Goal: Task Accomplishment & Management: Complete application form

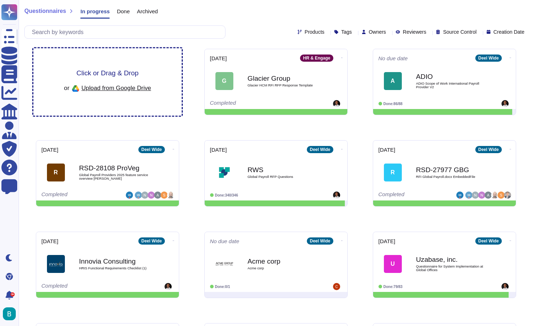
click at [117, 83] on div "or Upload from Google Drive" at bounding box center [107, 88] width 87 height 12
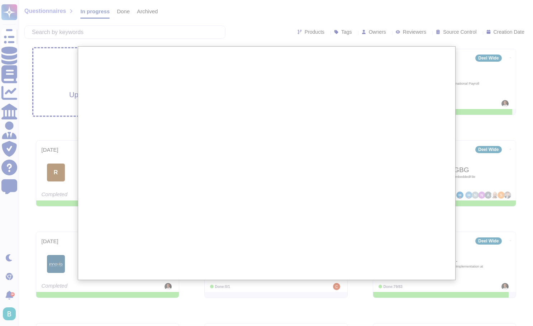
click at [275, 292] on div at bounding box center [266, 205] width 533 height 411
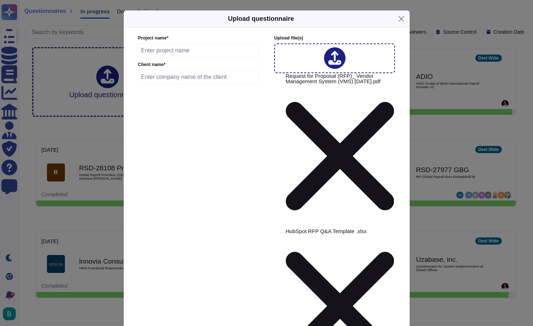
click at [224, 58] on input "text" at bounding box center [198, 50] width 121 height 14
click at [188, 58] on input "HubSpot" at bounding box center [198, 50] width 121 height 14
type input "HubSpot"
click at [186, 84] on input "text" at bounding box center [198, 77] width 121 height 14
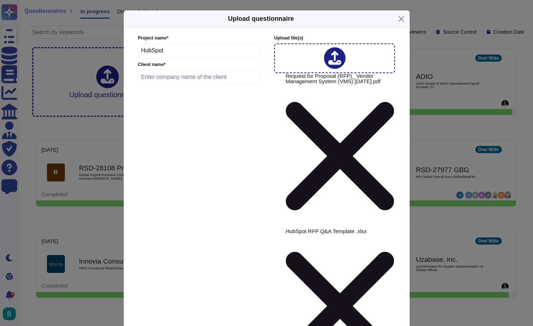
paste input "HubSpot"
type input "HubSpot"
type input "[DATE]"
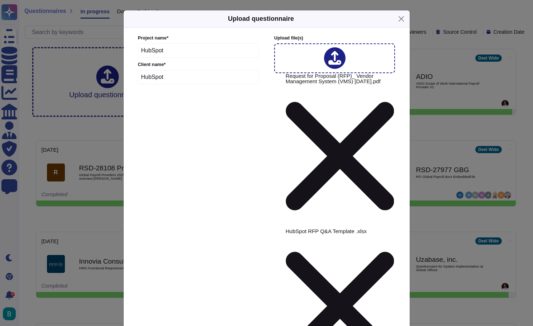
type input "brien"
drag, startPoint x: 327, startPoint y: 184, endPoint x: 331, endPoint y: 217, distance: 33.5
click at [331, 217] on div "[PERSON_NAME]" at bounding box center [325, 224] width 72 height 16
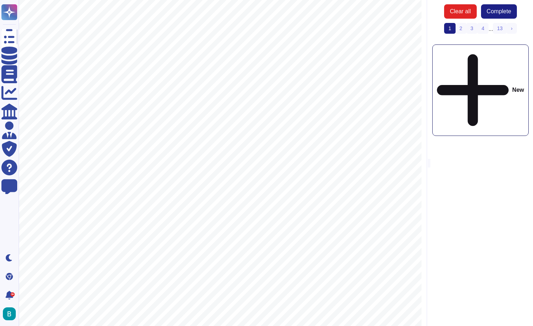
click at [297, 185] on span "to grow and adapt to evolving business needs, we recognize the critical role th…" at bounding box center [210, 181] width 288 height 7
click at [461, 30] on link "2" at bounding box center [460, 28] width 11 height 11
click at [475, 29] on link "3" at bounding box center [470, 28] width 11 height 11
click at [500, 17] on button "Complete" at bounding box center [499, 11] width 36 height 14
click at [501, 12] on span "Complete" at bounding box center [498, 12] width 24 height 6
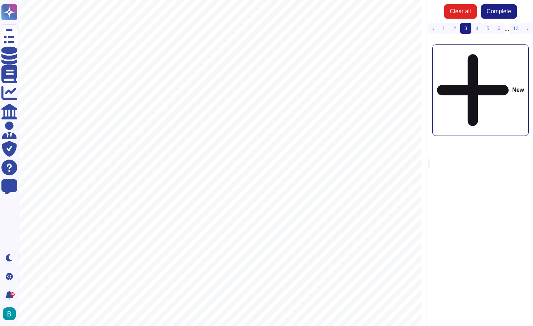
scroll to position [195, 0]
click at [472, 81] on div "Clear all Complete ‹ Previous 1 2 3 (current) 4 5 6 ... 13 › Next New" at bounding box center [479, 163] width 106 height 326
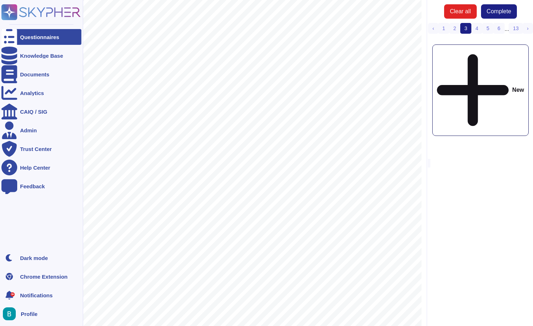
click at [17, 39] on div at bounding box center [9, 37] width 16 height 16
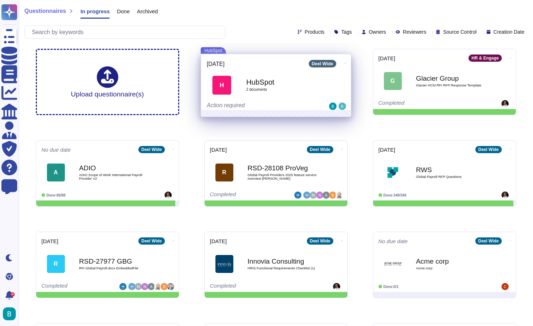
click at [344, 62] on icon at bounding box center [344, 63] width 1 height 2
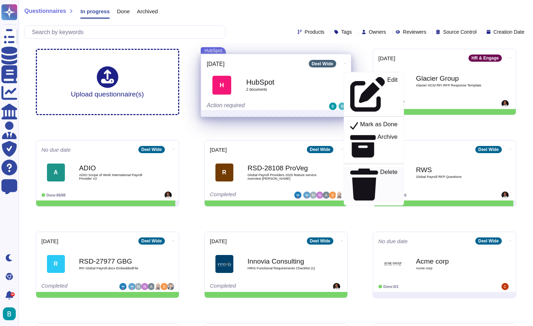
click at [380, 169] on p "Delete" at bounding box center [389, 185] width 18 height 32
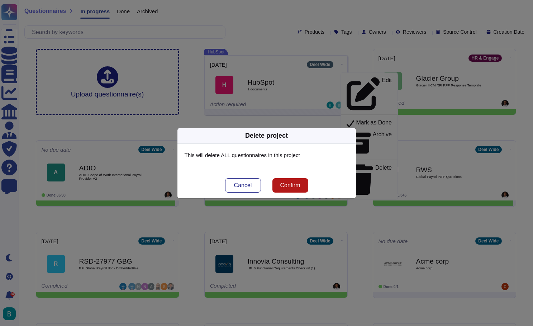
click at [295, 187] on span "Confirm" at bounding box center [290, 185] width 20 height 6
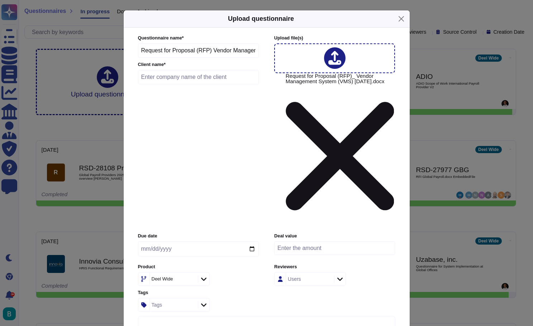
click at [218, 241] on input "date" at bounding box center [198, 248] width 121 height 15
type input "[DATE]"
click at [186, 84] on input "text" at bounding box center [198, 77] width 121 height 14
type input "HubSpot"
click at [323, 272] on div "Users" at bounding box center [309, 278] width 46 height 13
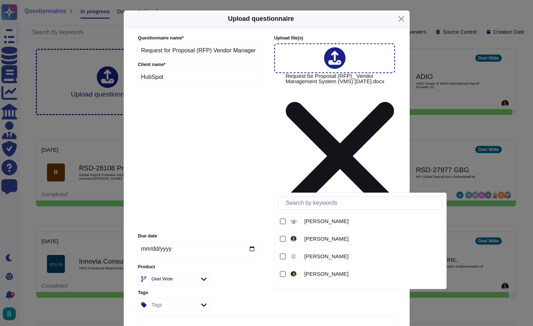
click at [325, 272] on div "Users" at bounding box center [309, 278] width 46 height 13
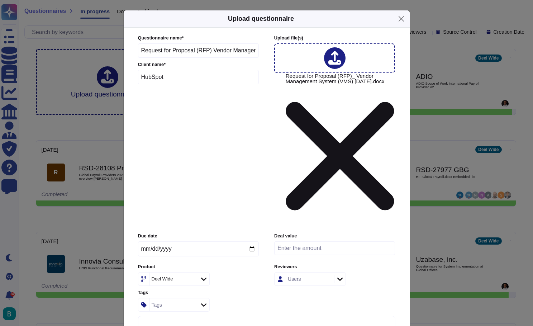
click at [325, 272] on div "Users" at bounding box center [309, 278] width 46 height 13
type input "brien"
click at [322, 225] on div "[PERSON_NAME]" at bounding box center [325, 221] width 72 height 16
click at [267, 232] on div "Due date [DATE] Deal value Product [PERSON_NAME] Wide Reviewers [PERSON_NAME] T…" at bounding box center [266, 271] width 257 height 78
click at [203, 277] on icon at bounding box center [203, 278] width 5 height 3
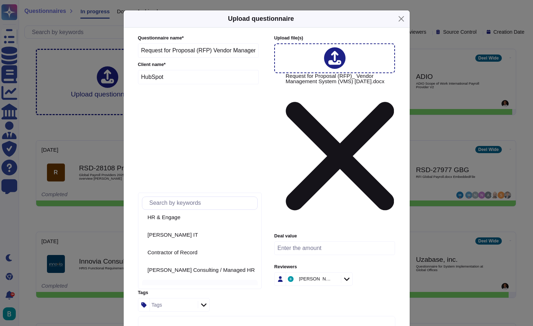
scroll to position [81, 0]
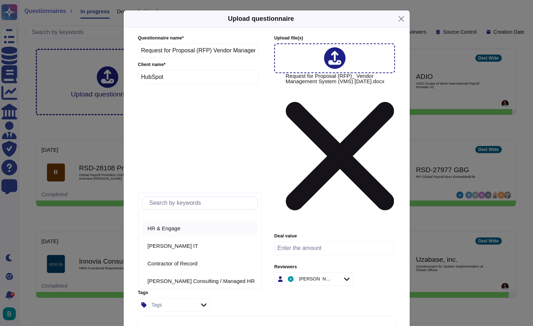
click at [189, 233] on div "HR & Engage" at bounding box center [200, 228] width 116 height 16
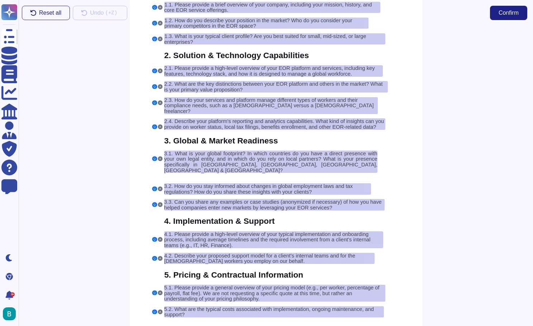
scroll to position [2668, 0]
